Goal: Information Seeking & Learning: Learn about a topic

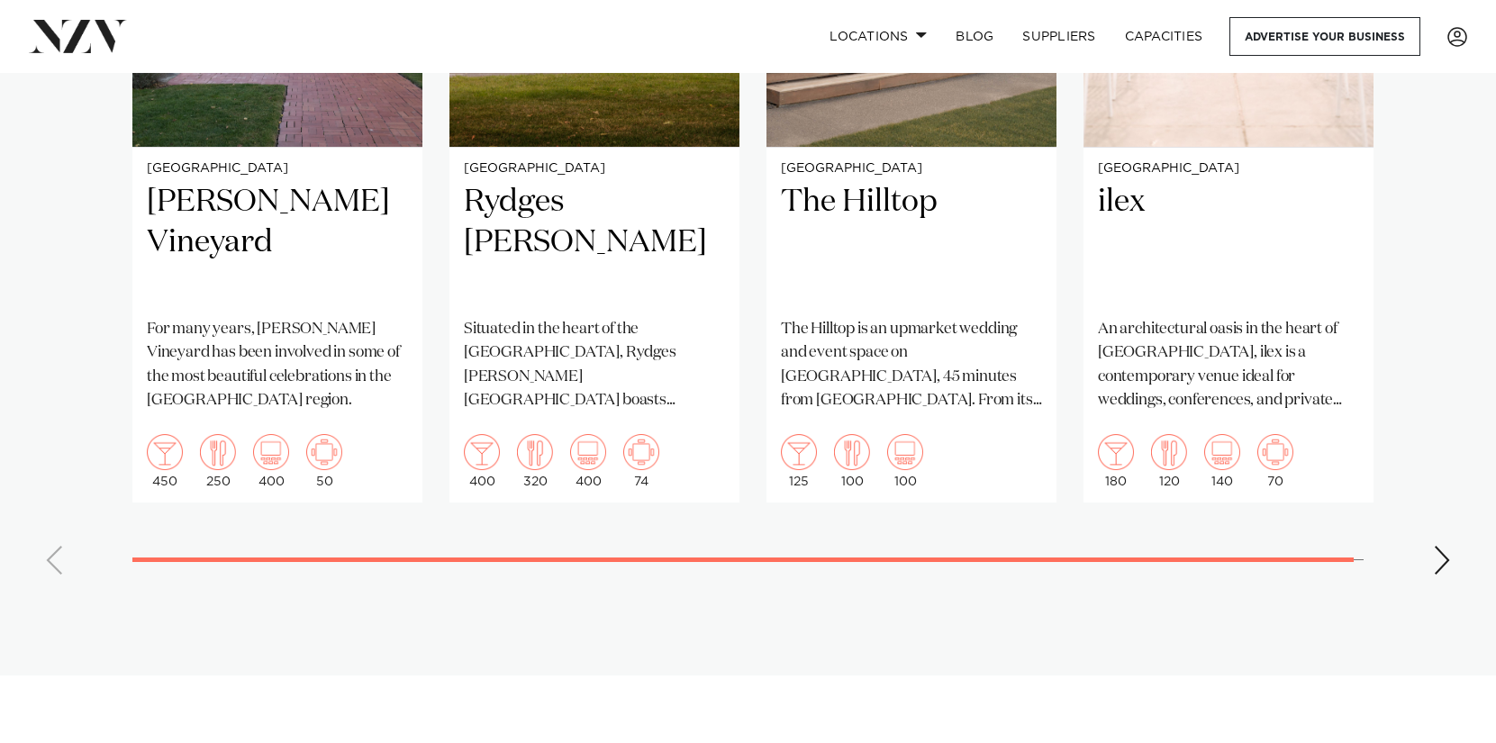
scroll to position [1601, 0]
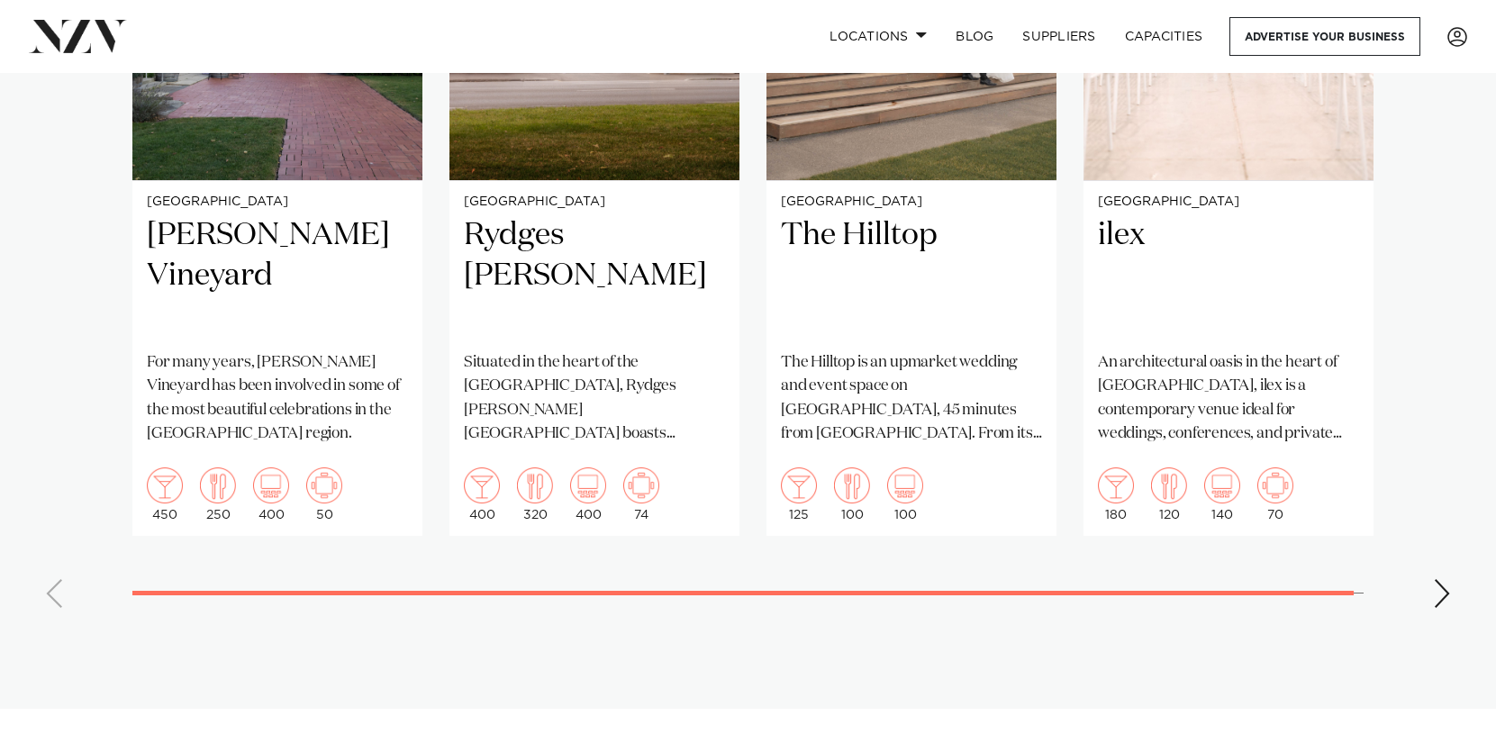
click at [1444, 579] on div "Next slide" at bounding box center [1442, 593] width 18 height 29
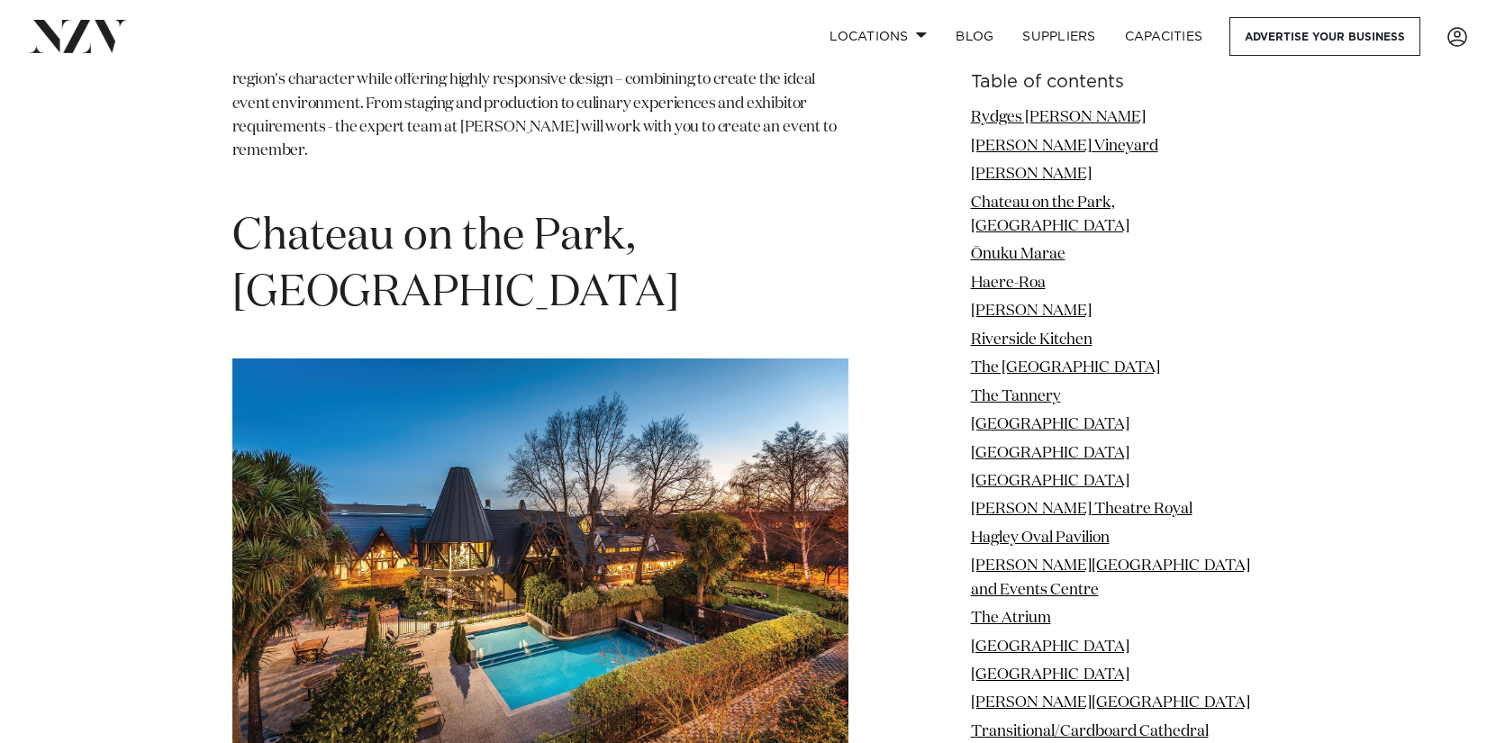
scroll to position [4387, 0]
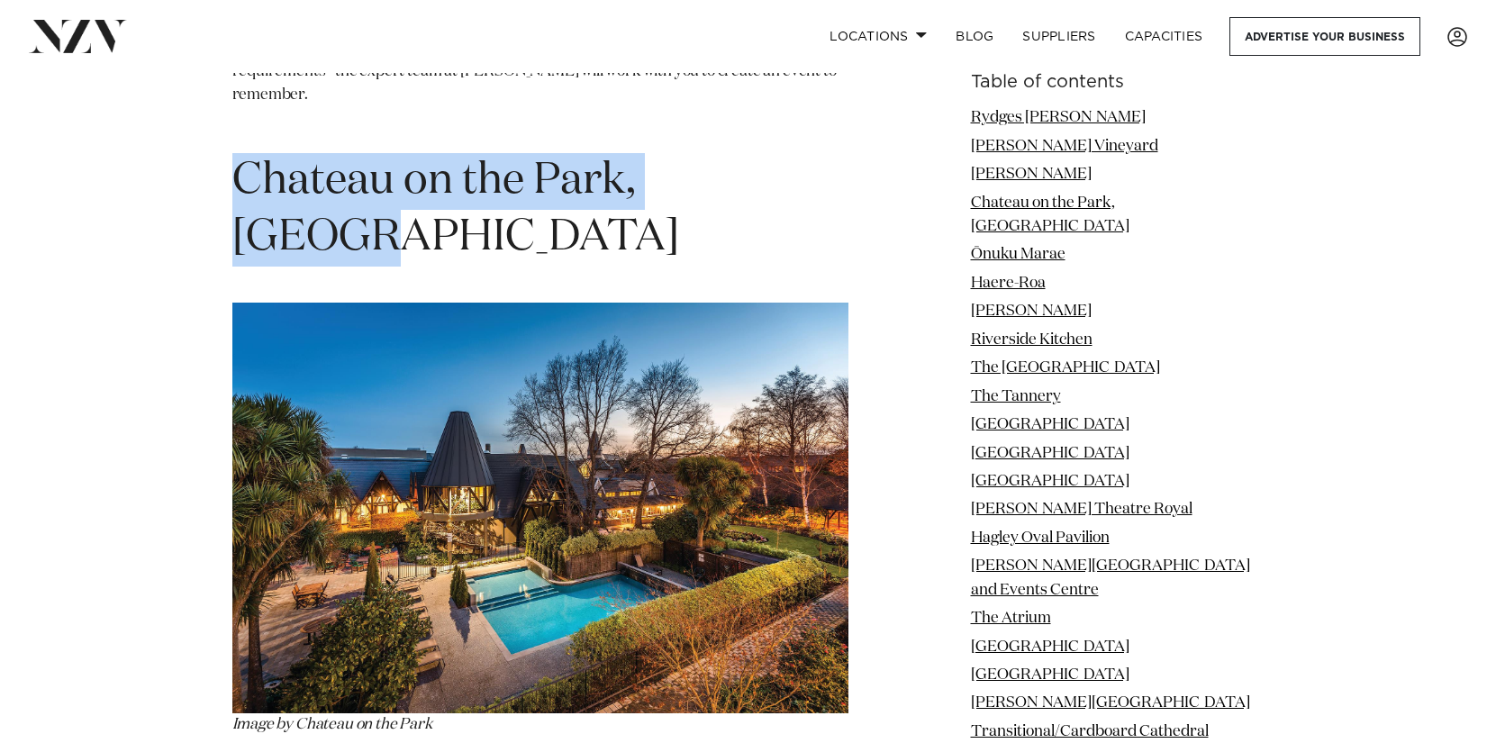
drag, startPoint x: 776, startPoint y: 117, endPoint x: 231, endPoint y: 98, distance: 544.4
click at [232, 153] on h1 "Chateau on the Park, [GEOGRAPHIC_DATA]" at bounding box center [540, 209] width 616 height 113
copy span "Chateau on the Park, [GEOGRAPHIC_DATA]"
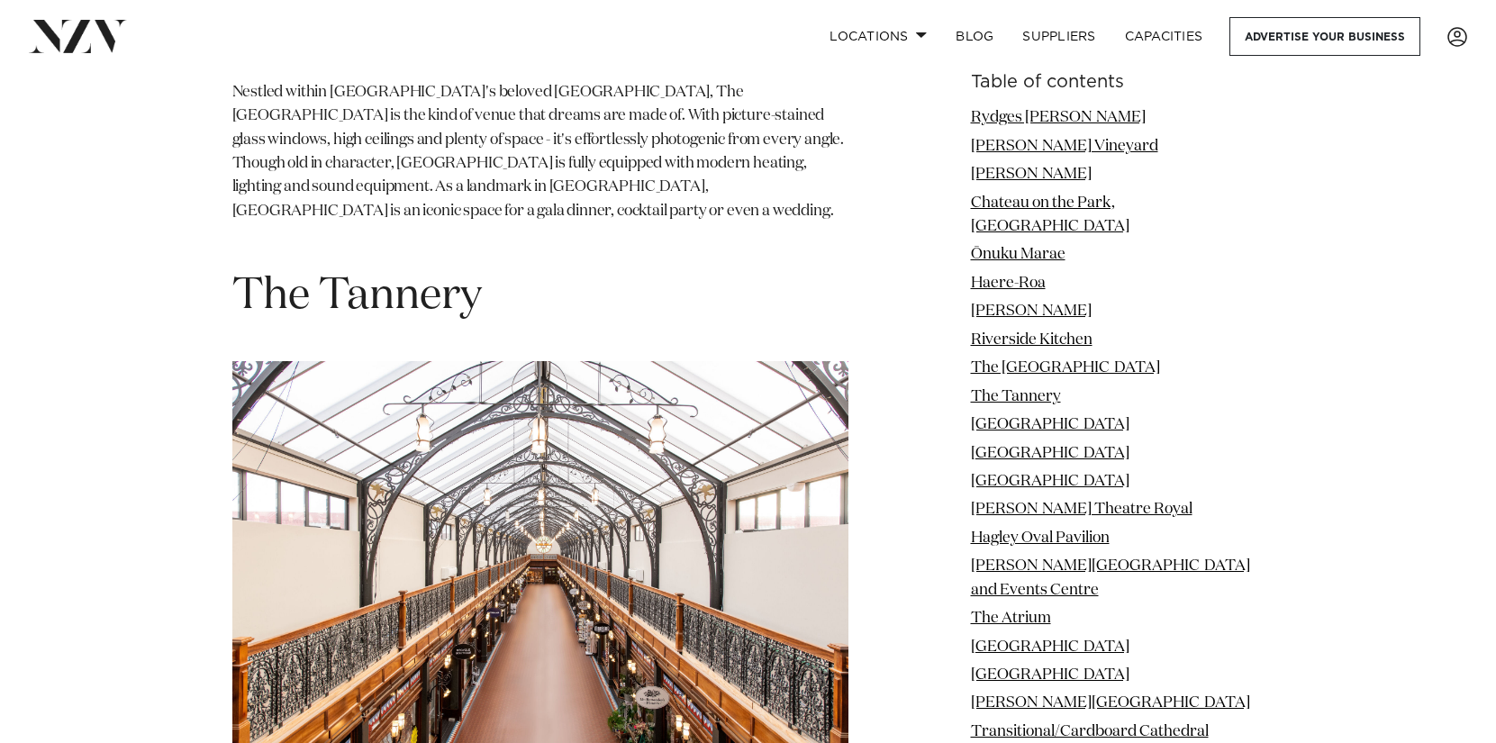
scroll to position [8602, 0]
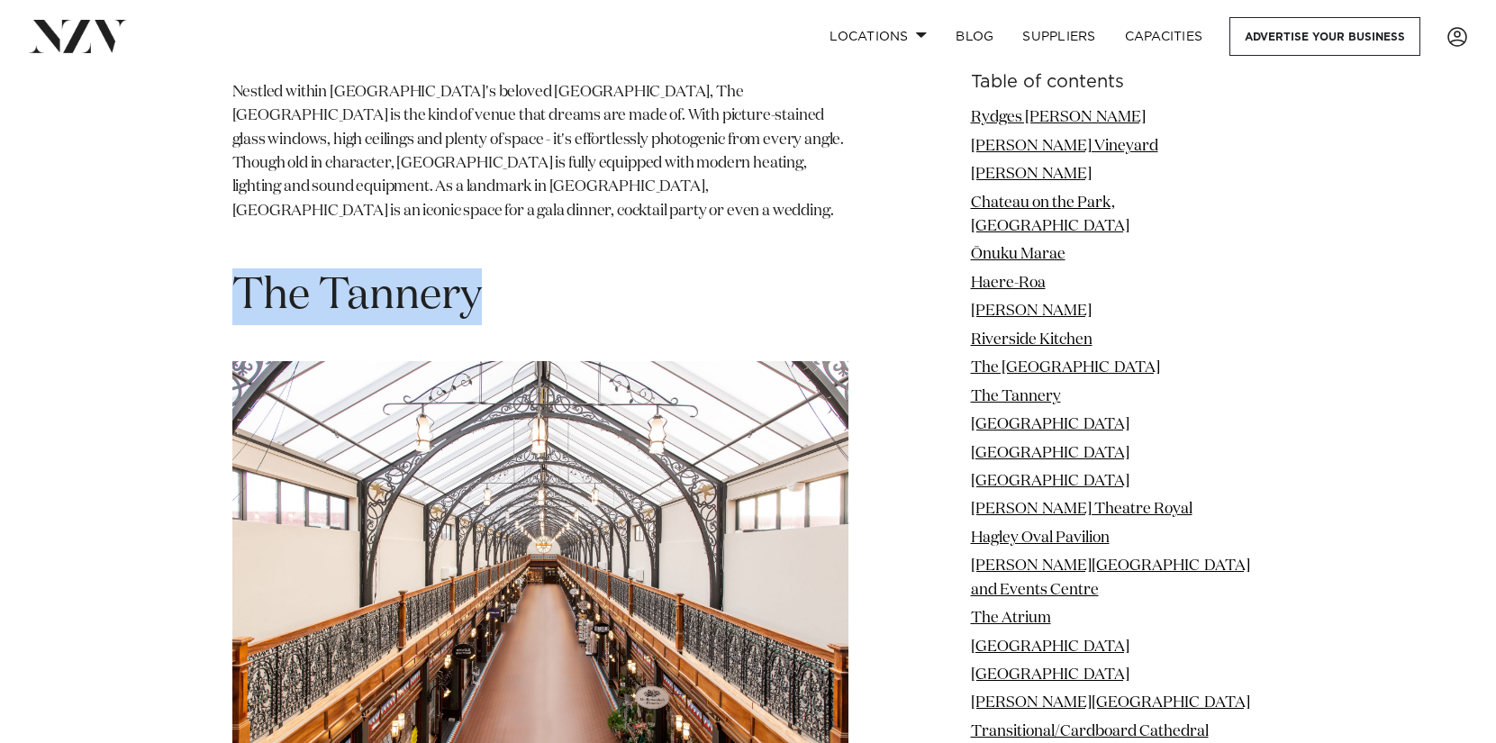
drag, startPoint x: 496, startPoint y: 151, endPoint x: 242, endPoint y: 148, distance: 254.0
click at [242, 268] on h1 "The Tannery" at bounding box center [540, 296] width 616 height 57
copy span "The Tannery"
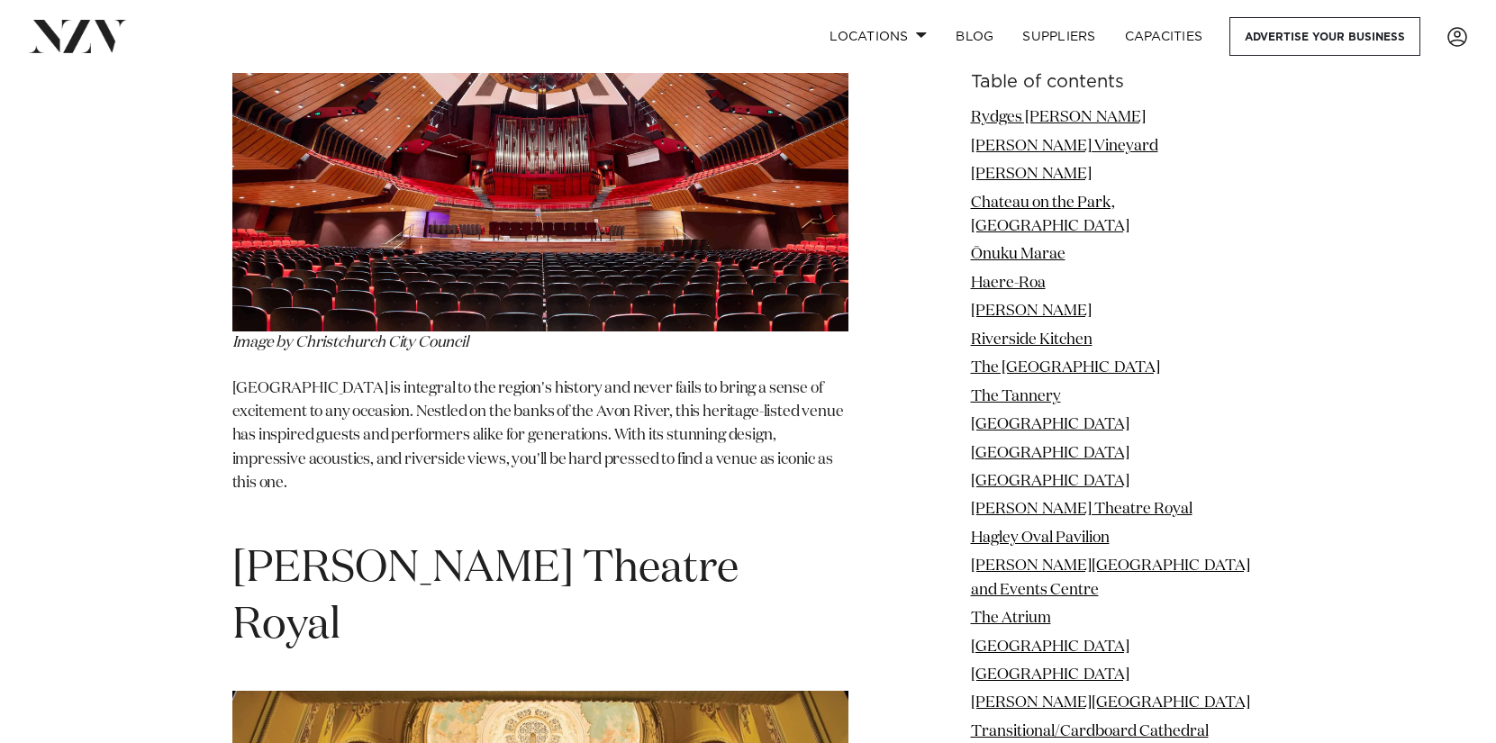
scroll to position [11118, 0]
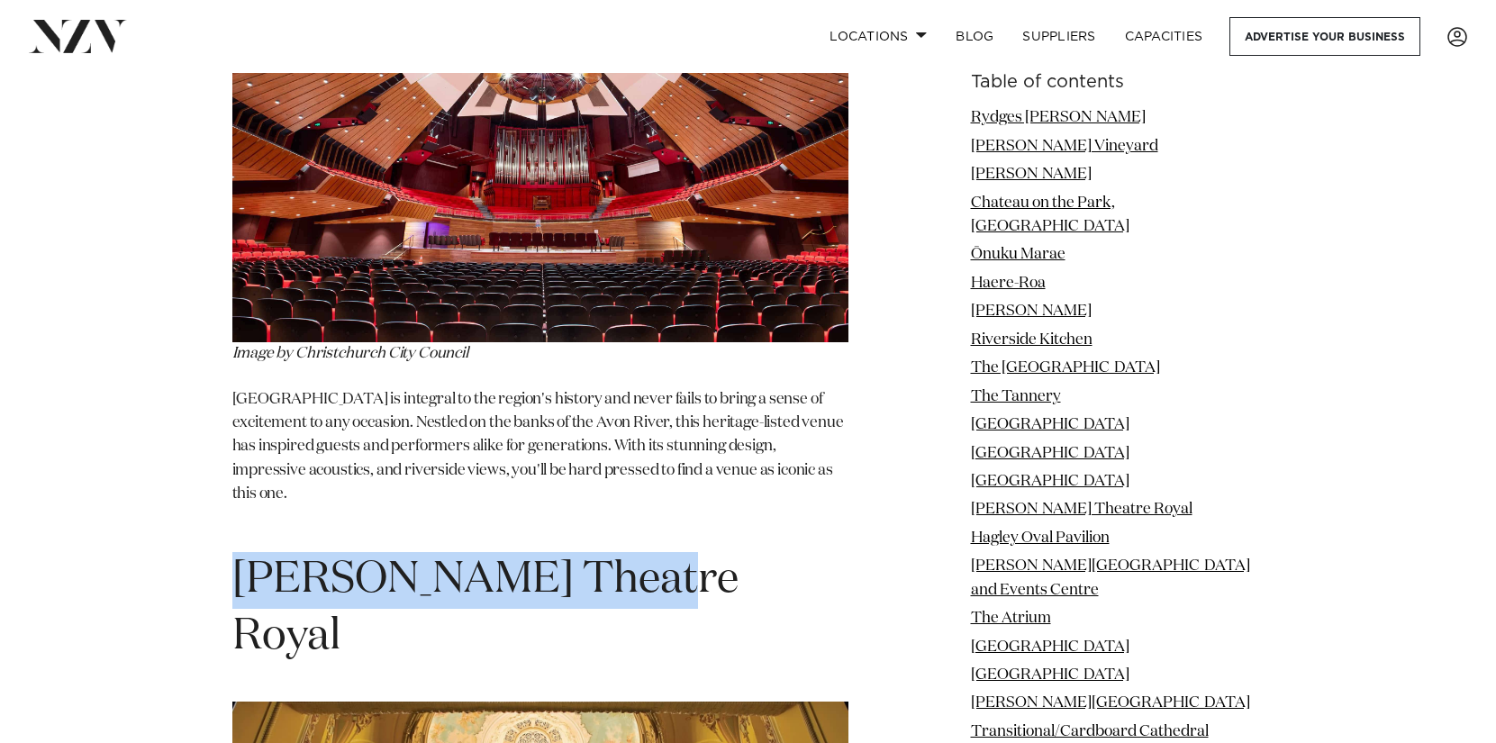
drag, startPoint x: 650, startPoint y: 424, endPoint x: 217, endPoint y: 427, distance: 433.3
copy span "[PERSON_NAME] Theatre Royal"
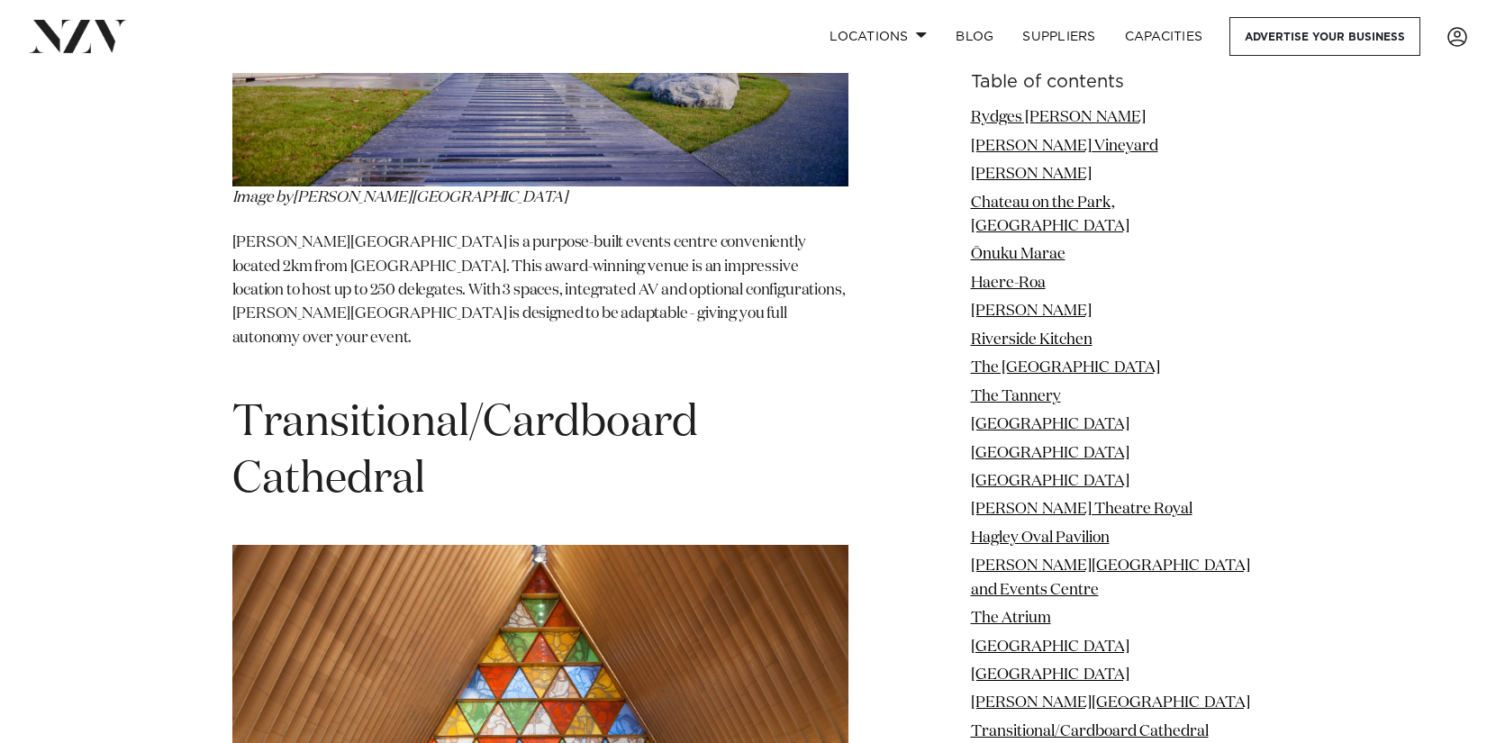
scroll to position [16408, 0]
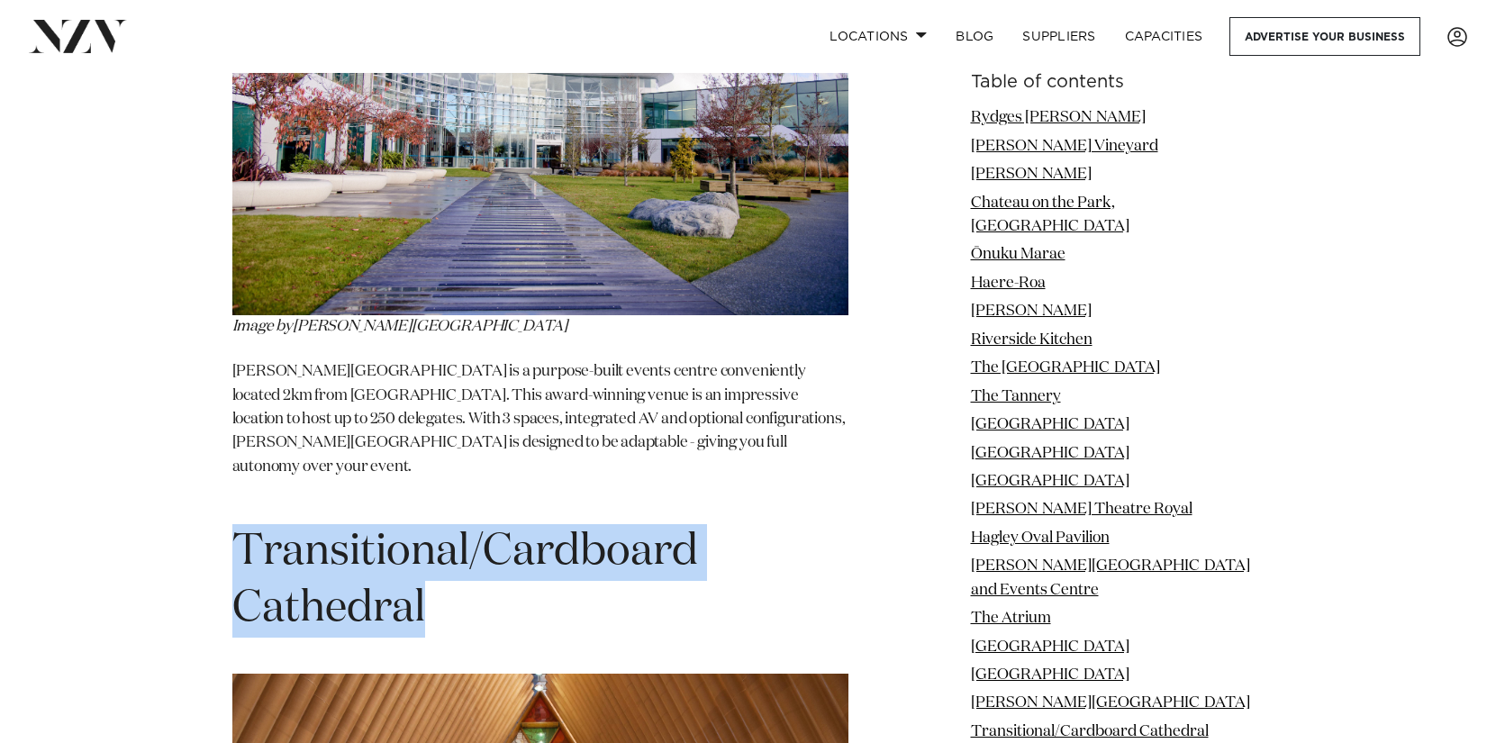
drag, startPoint x: 491, startPoint y: 242, endPoint x: 226, endPoint y: 186, distance: 270.8
copy span "Transitional/Cardboard Cathedral"
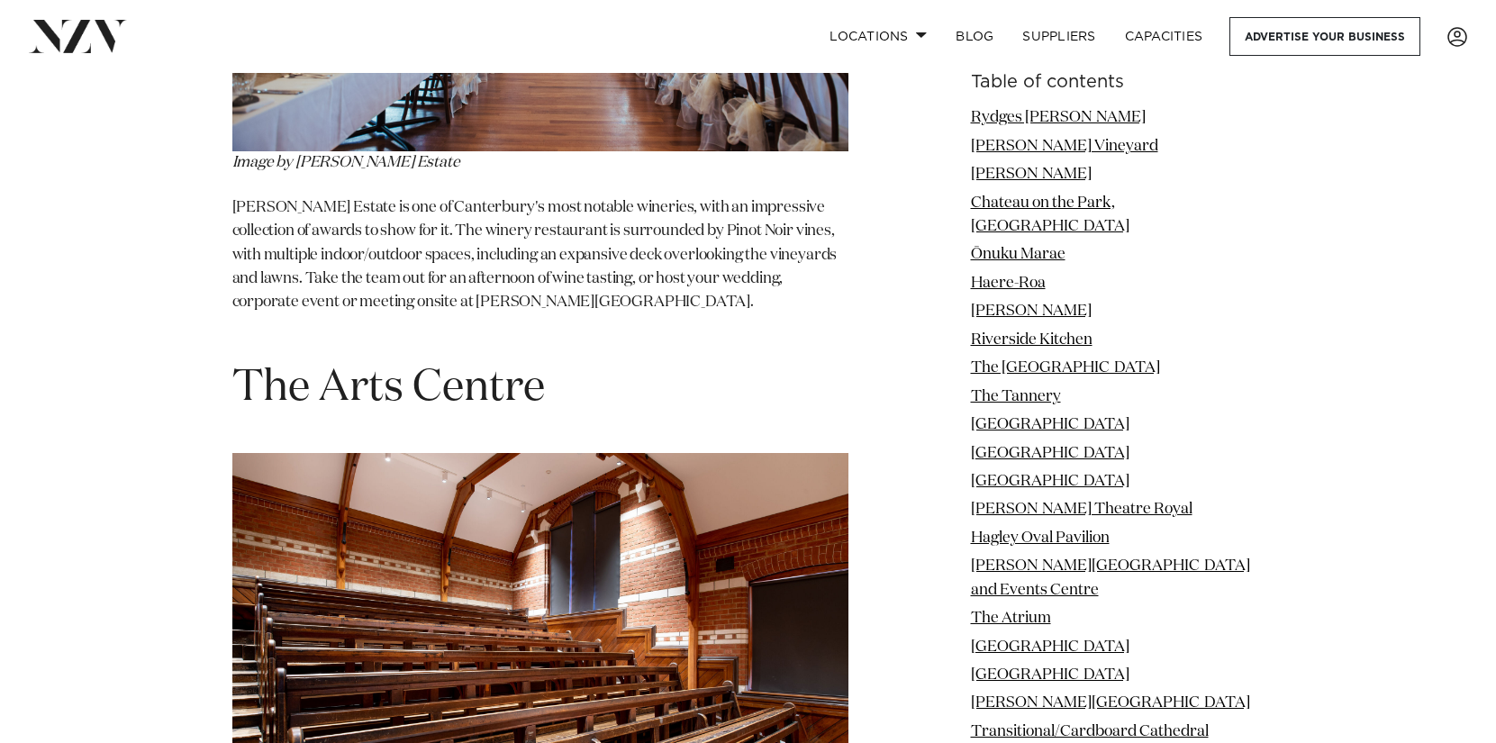
scroll to position [23310, 0]
